Goal: Information Seeking & Learning: Learn about a topic

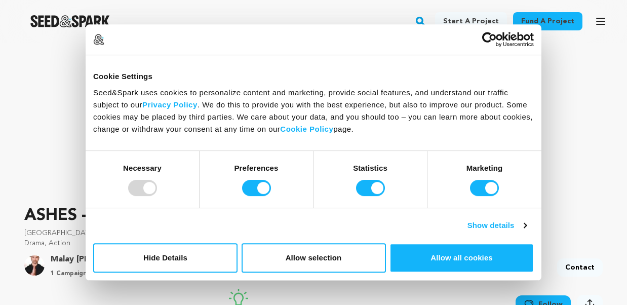
scroll to position [151, 0]
click at [482, 184] on input "Marketing" at bounding box center [484, 188] width 29 height 16
checkbox input "false"
click at [366, 186] on input "Statistics" at bounding box center [370, 188] width 29 height 16
checkbox input "false"
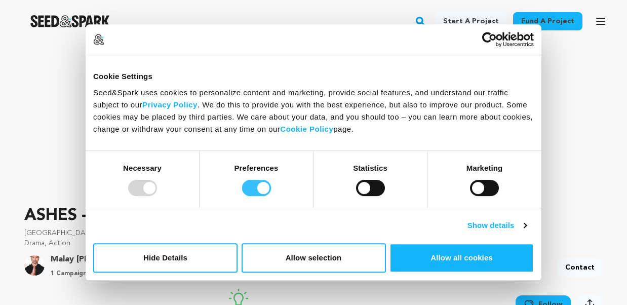
click at [254, 185] on input "Preferences" at bounding box center [256, 188] width 29 height 16
checkbox input "false"
click at [311, 252] on button "Allow selection" at bounding box center [314, 257] width 144 height 29
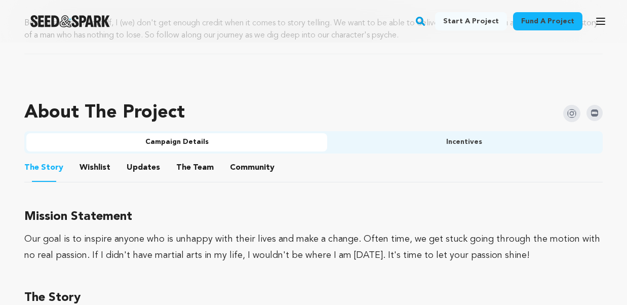
scroll to position [624, 0]
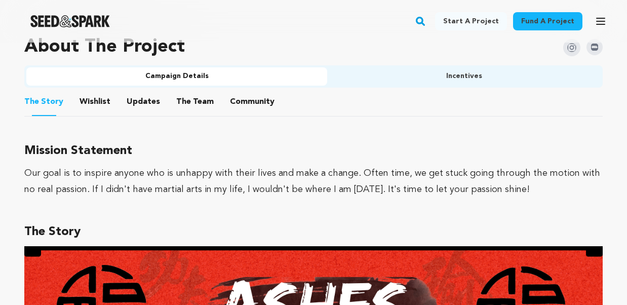
click at [191, 101] on button "The Team" at bounding box center [195, 104] width 24 height 24
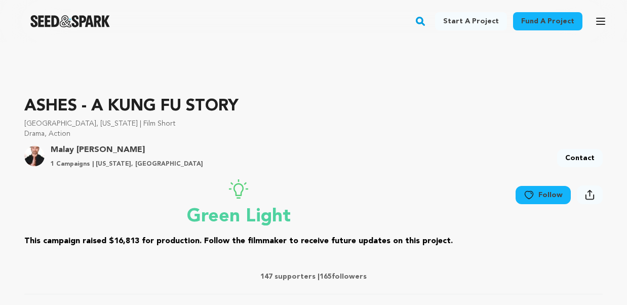
scroll to position [259, 0]
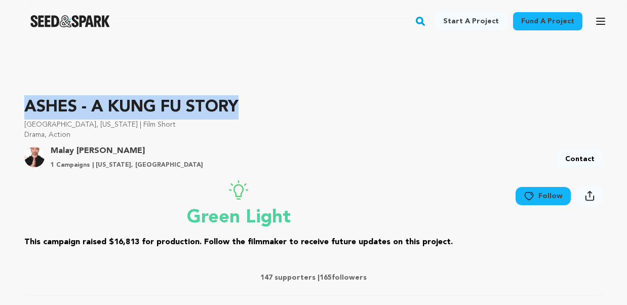
drag, startPoint x: 224, startPoint y: 106, endPoint x: 6, endPoint y: 101, distance: 219.0
copy p "ASHES - A KUNG FU STORY"
